Goal: Task Accomplishment & Management: Use online tool/utility

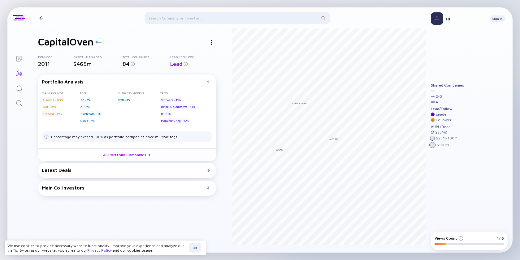
click at [102, 172] on div "Latest Deals" at bounding box center [124, 170] width 165 height 6
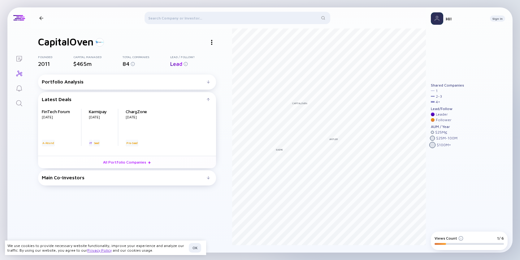
click at [89, 180] on div "Main Co-Investors" at bounding box center [124, 178] width 165 height 6
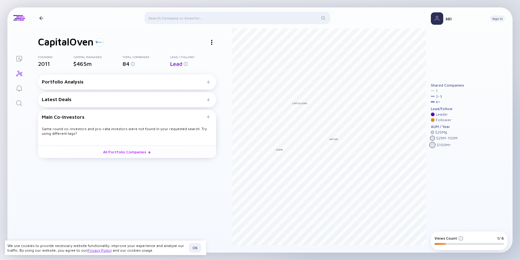
click at [135, 100] on div "Latest Deals" at bounding box center [124, 100] width 165 height 6
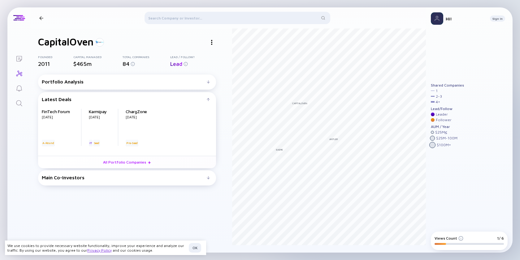
click at [76, 80] on div "Portfolio Analysis" at bounding box center [124, 82] width 165 height 6
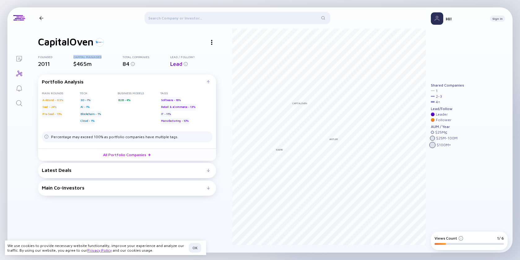
drag, startPoint x: 106, startPoint y: 57, endPoint x: 75, endPoint y: 53, distance: 31.5
click at [75, 53] on div "CapitalOven Founded 2011 Capital Managed $465m Total Companies 84 Lead / Follow…" at bounding box center [127, 144] width 178 height 217
click at [19, 60] on icon "Lists" at bounding box center [18, 58] width 7 height 7
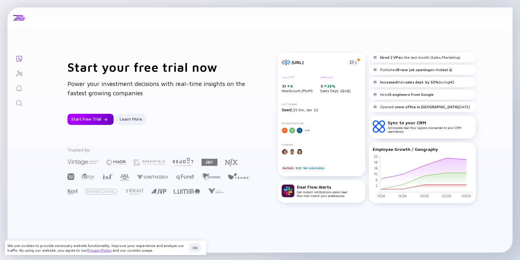
click at [82, 120] on div "Start Free Trial" at bounding box center [90, 119] width 46 height 11
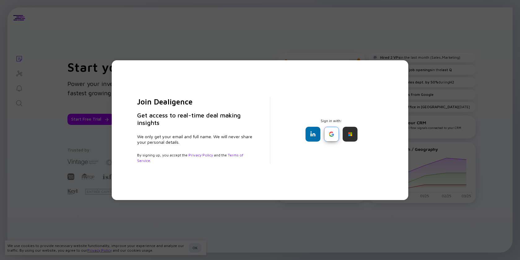
click at [330, 134] on div at bounding box center [331, 134] width 15 height 15
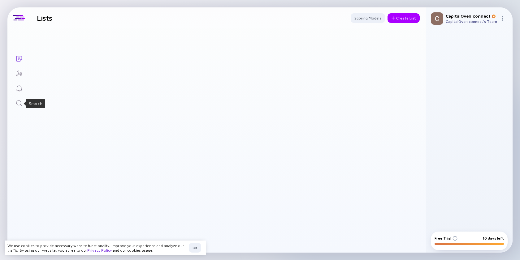
click at [17, 107] on div "Search" at bounding box center [18, 104] width 7 height 8
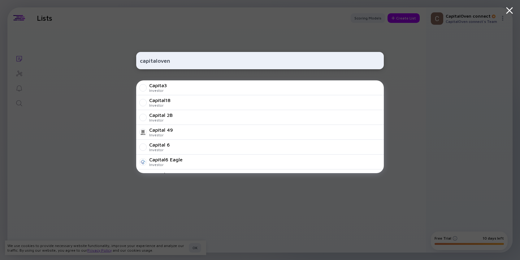
type input "capitaloven"
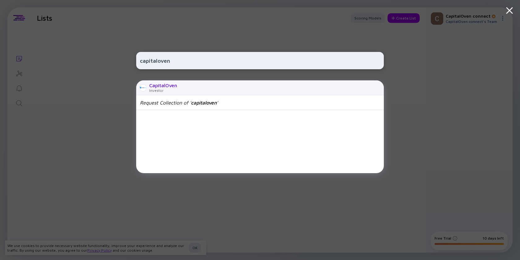
click at [157, 87] on div "CapitalOven" at bounding box center [163, 86] width 28 height 6
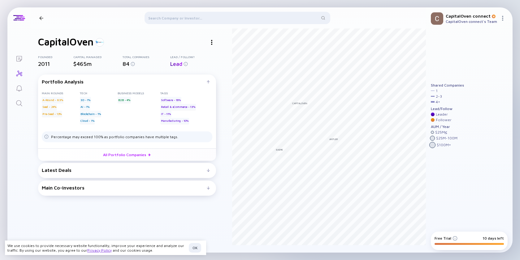
click at [210, 42] on div at bounding box center [211, 42] width 9 height 9
click at [223, 54] on div "Linkedin" at bounding box center [223, 54] width 35 height 12
click at [212, 41] on div at bounding box center [211, 42] width 9 height 9
click at [216, 66] on div "Website" at bounding box center [223, 67] width 35 height 12
click at [97, 172] on div "Latest Deals" at bounding box center [124, 170] width 165 height 6
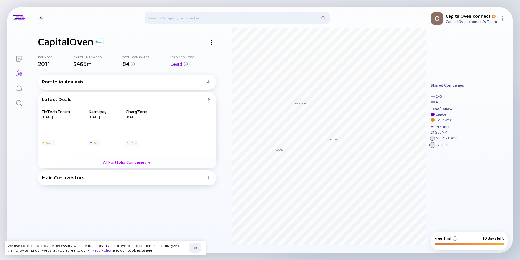
click at [80, 173] on div "Main Co-Investors # investors investing before CapitalOven : CapitalOven invest…" at bounding box center [127, 178] width 178 height 15
click at [79, 177] on div "Main Co-Investors" at bounding box center [124, 178] width 165 height 6
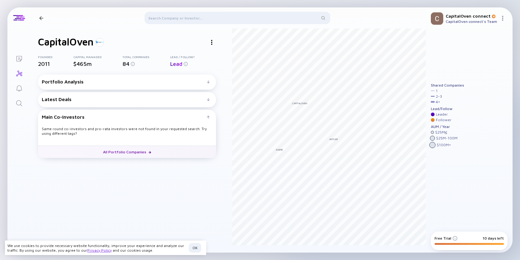
click at [128, 151] on link "All Portfolio Companies" at bounding box center [127, 152] width 178 height 12
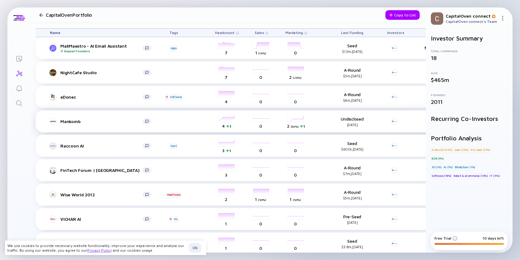
scroll to position [224, 0]
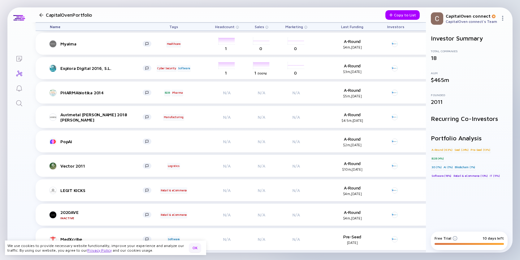
click at [196, 248] on div "OK" at bounding box center [195, 248] width 12 height 10
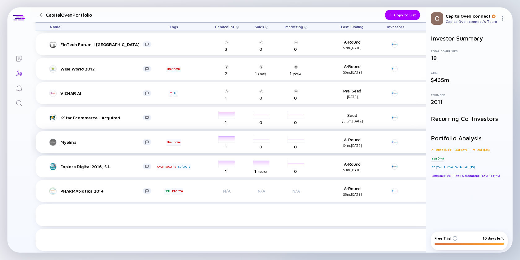
scroll to position [0, 0]
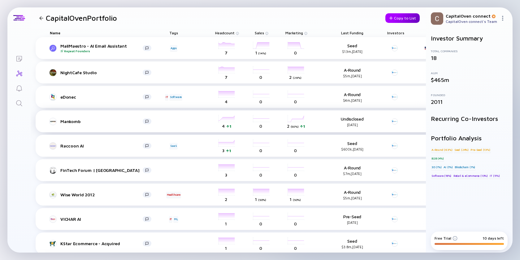
click at [395, 17] on div "Copy to List" at bounding box center [402, 18] width 34 height 10
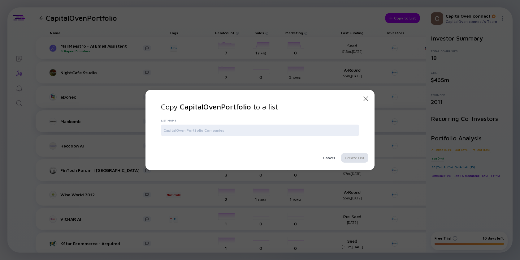
click at [317, 126] on div at bounding box center [260, 130] width 198 height 11
click at [316, 132] on input "text" at bounding box center [259, 130] width 193 height 6
drag, startPoint x: 253, startPoint y: 109, endPoint x: 180, endPoint y: 106, distance: 72.8
click at [180, 106] on span "CapitalOven Portfolio" at bounding box center [215, 106] width 71 height 9
copy span "CapitalOven Portfolio"
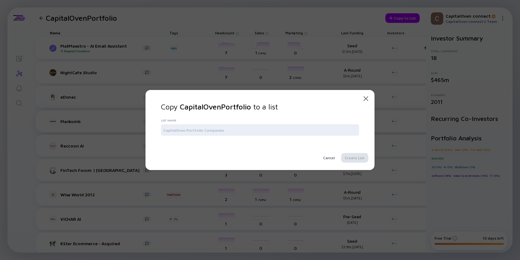
click at [188, 129] on input "text" at bounding box center [259, 130] width 193 height 6
paste input "CapitalOven Portfolio"
type input "CapitalOven Portfolio"
click at [364, 159] on div "Create List" at bounding box center [354, 158] width 27 height 10
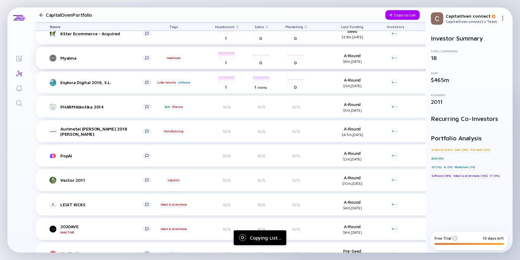
scroll to position [224, 0]
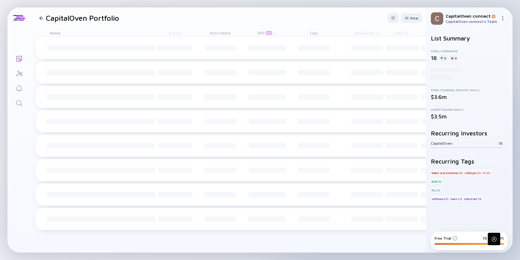
click at [476, 25] on div "CapitalOven connect CapitalOven connect's Team" at bounding box center [469, 18] width 87 height 22
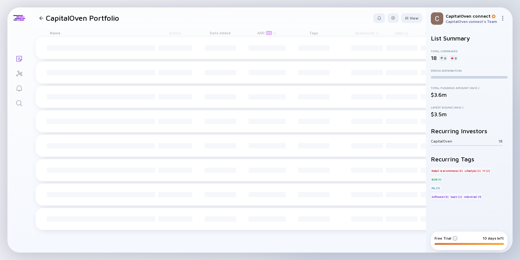
click at [462, 17] on div "CapitalOven connect" at bounding box center [472, 15] width 52 height 5
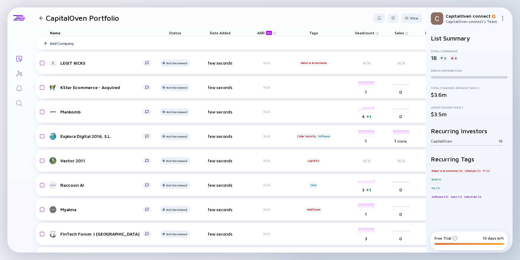
click at [441, 144] on div "CapitalOven 18" at bounding box center [467, 141] width 72 height 9
click at [440, 141] on div "CapitalOven" at bounding box center [464, 141] width 67 height 5
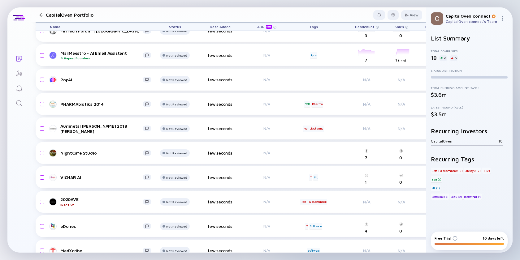
scroll to position [239, 0]
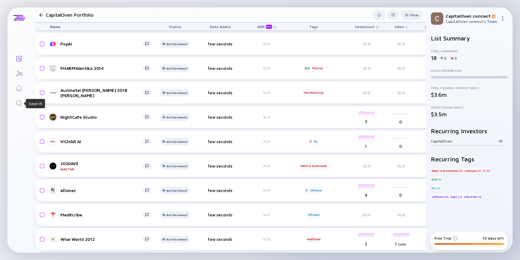
click at [16, 104] on icon "Search" at bounding box center [19, 103] width 6 height 6
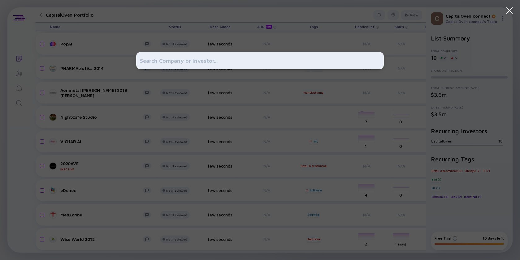
click at [157, 67] on div at bounding box center [260, 60] width 248 height 17
click at [153, 61] on input "text" at bounding box center [260, 60] width 240 height 11
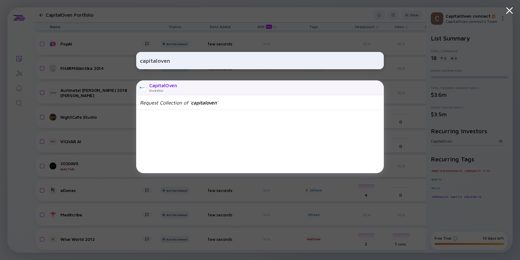
type input "capitaloven"
click at [152, 87] on div "CapitalOven" at bounding box center [163, 86] width 28 height 6
